Goal: Task Accomplishment & Management: Manage account settings

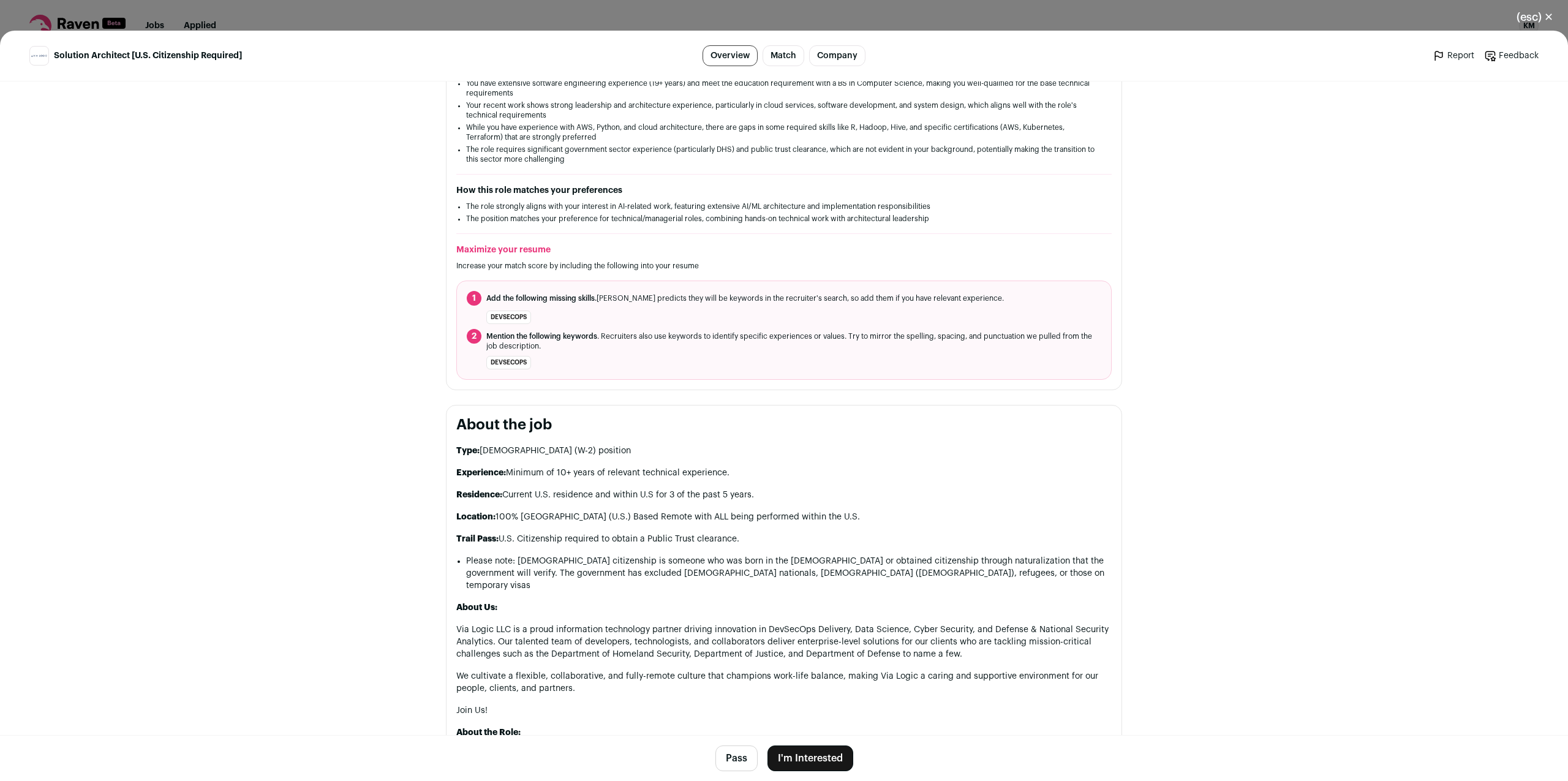
scroll to position [312, 0]
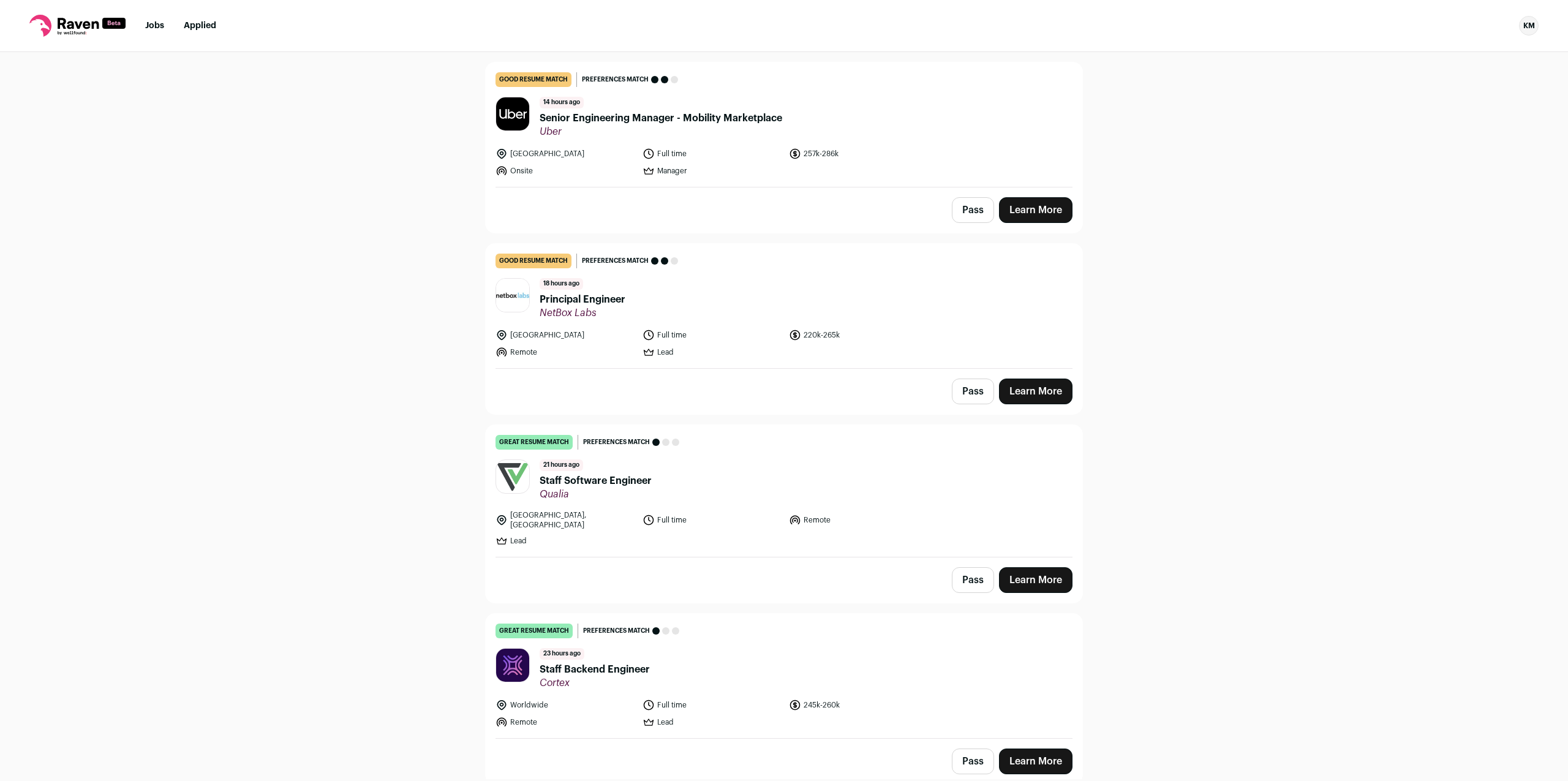
scroll to position [500, 0]
